Goal: Transaction & Acquisition: Purchase product/service

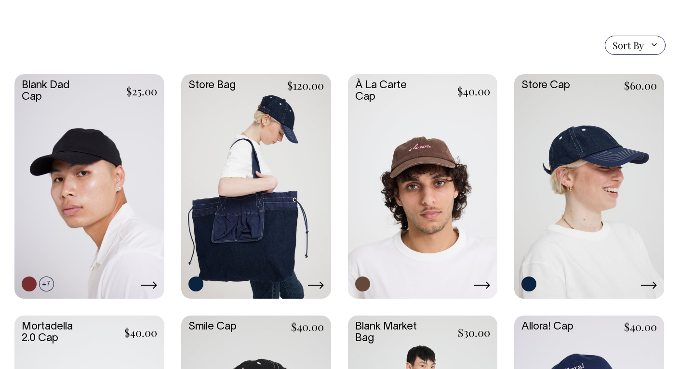
scroll to position [223, 0]
click at [414, 141] on link at bounding box center [423, 185] width 150 height 223
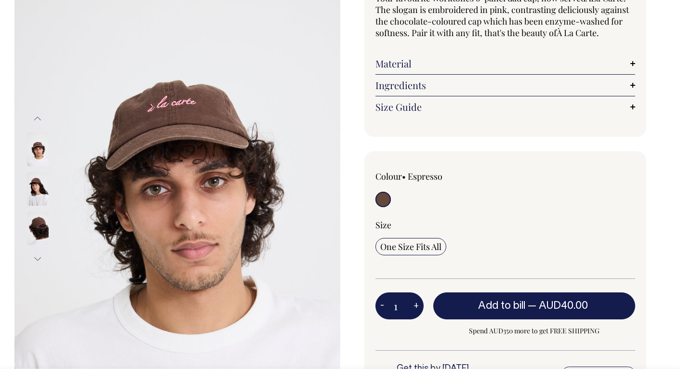
scroll to position [106, 0]
click at [34, 226] on img at bounding box center [38, 228] width 22 height 34
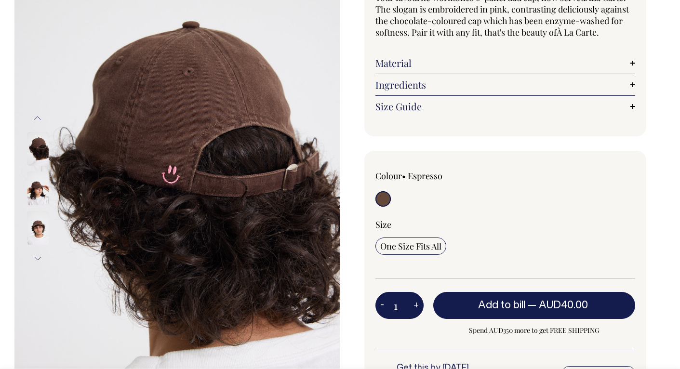
click at [41, 227] on img at bounding box center [38, 228] width 22 height 34
